Goal: Check status

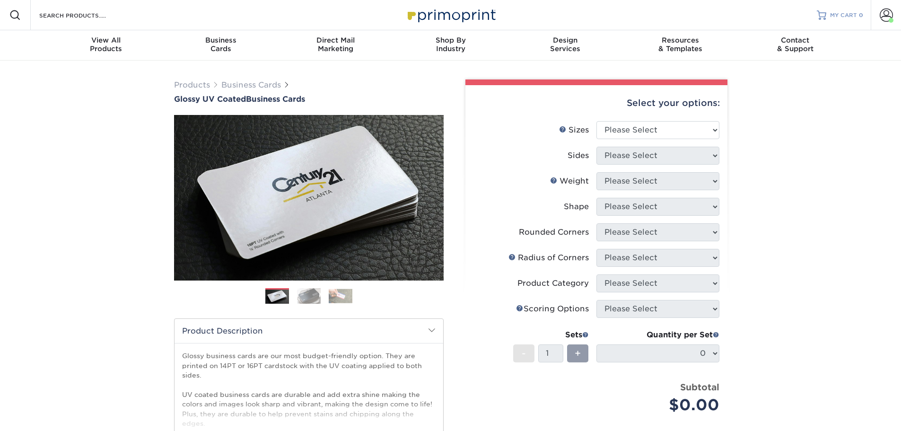
click at [841, 18] on span "MY CART" at bounding box center [843, 15] width 27 height 8
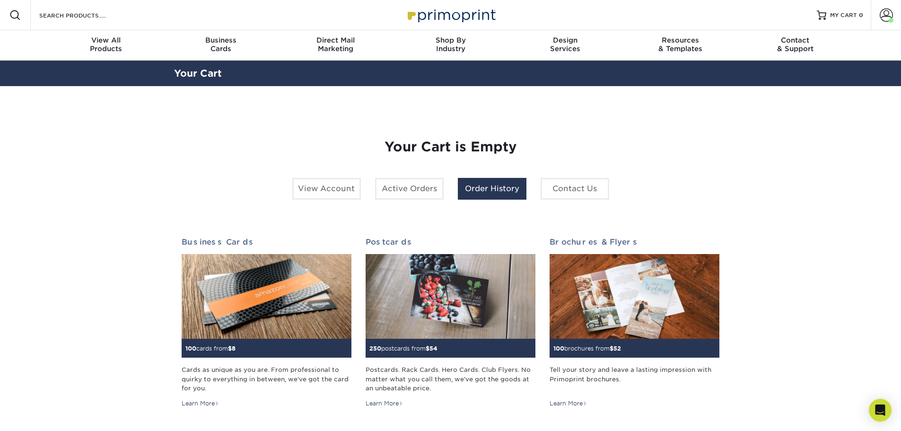
click at [489, 184] on link "Order History" at bounding box center [492, 189] width 69 height 22
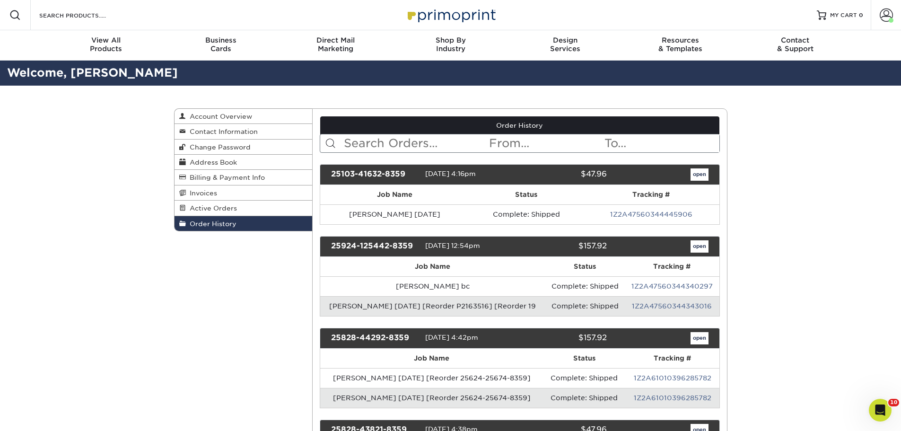
click at [437, 143] on input "text" at bounding box center [415, 143] width 145 height 18
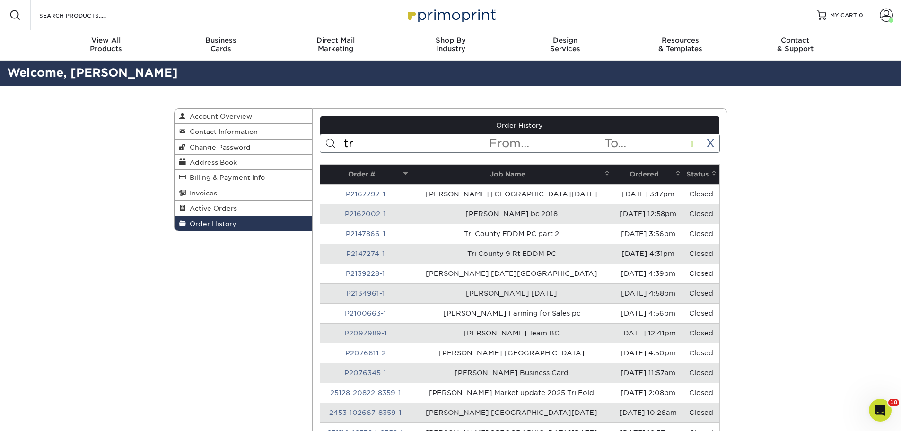
type input "t"
